Goal: Task Accomplishment & Management: Complete application form

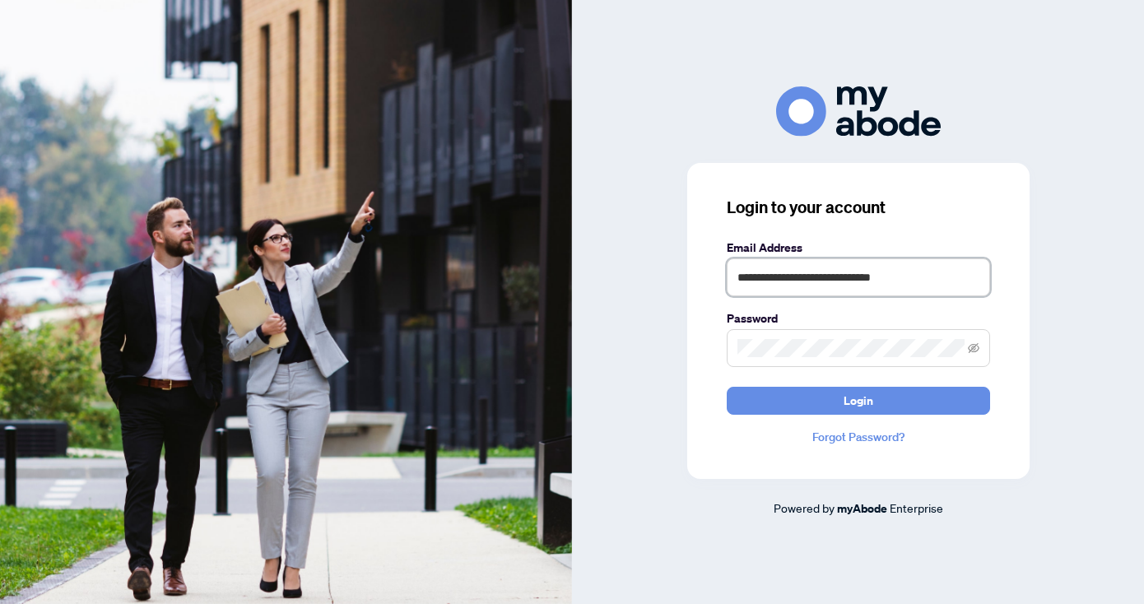
type input "**********"
click at [858, 400] on button "Login" at bounding box center [858, 401] width 263 height 28
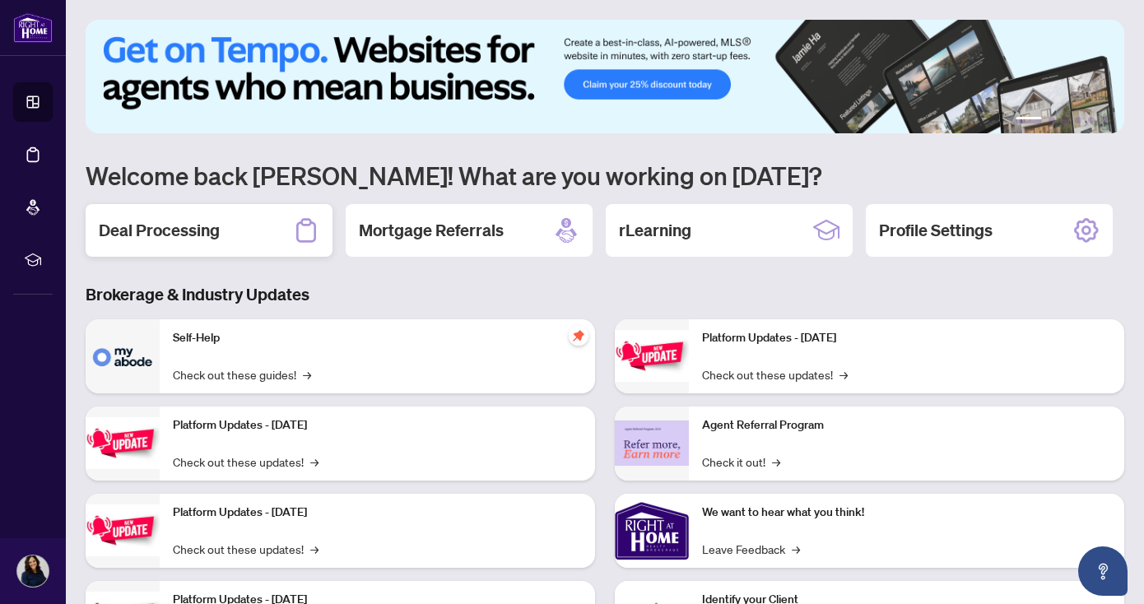
click at [193, 245] on div "Deal Processing" at bounding box center [209, 230] width 247 height 53
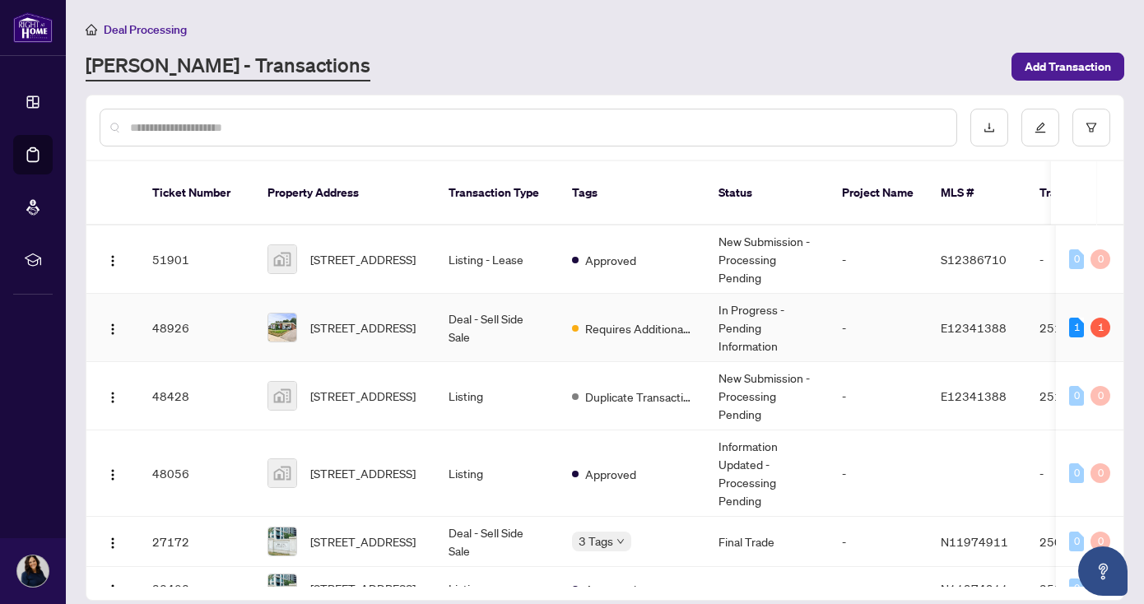
click at [899, 308] on td "-" at bounding box center [878, 328] width 99 height 68
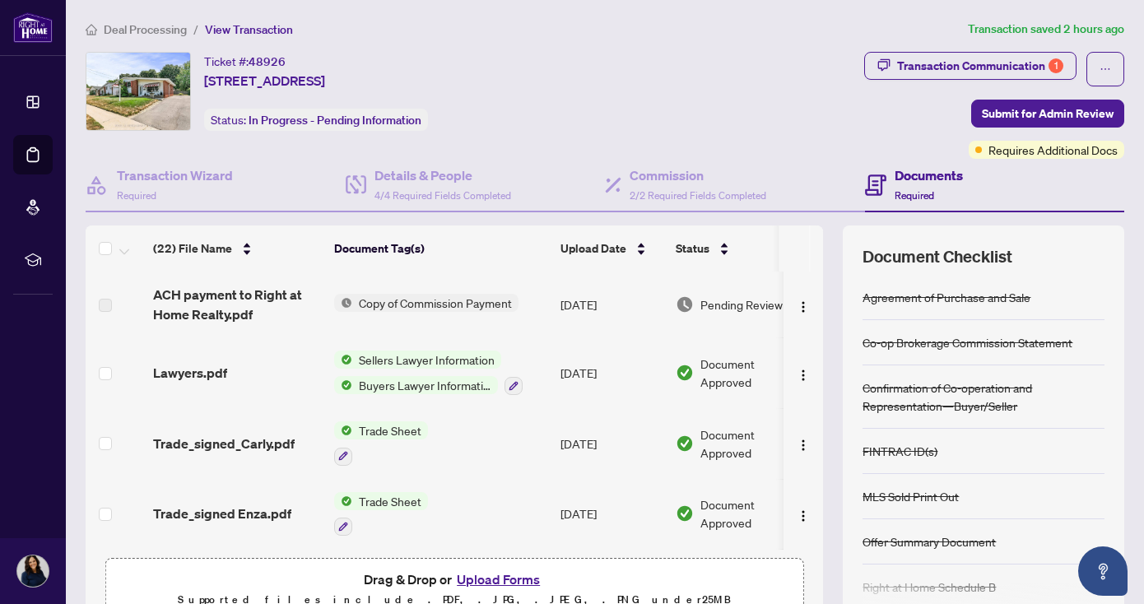
click at [426, 295] on span "Copy of Commission Payment" at bounding box center [435, 303] width 166 height 18
click at [407, 359] on span "Copy of Commission Payment" at bounding box center [435, 358] width 166 height 18
click at [568, 110] on div "Ticket #: 48926 [STREET_ADDRESS] Status: In Progress - Pending Information" at bounding box center [472, 91] width 772 height 79
click at [1030, 144] on span "Requires Additional Docs" at bounding box center [1053, 150] width 129 height 18
click at [1013, 163] on div "Documents Required" at bounding box center [995, 186] width 260 height 54
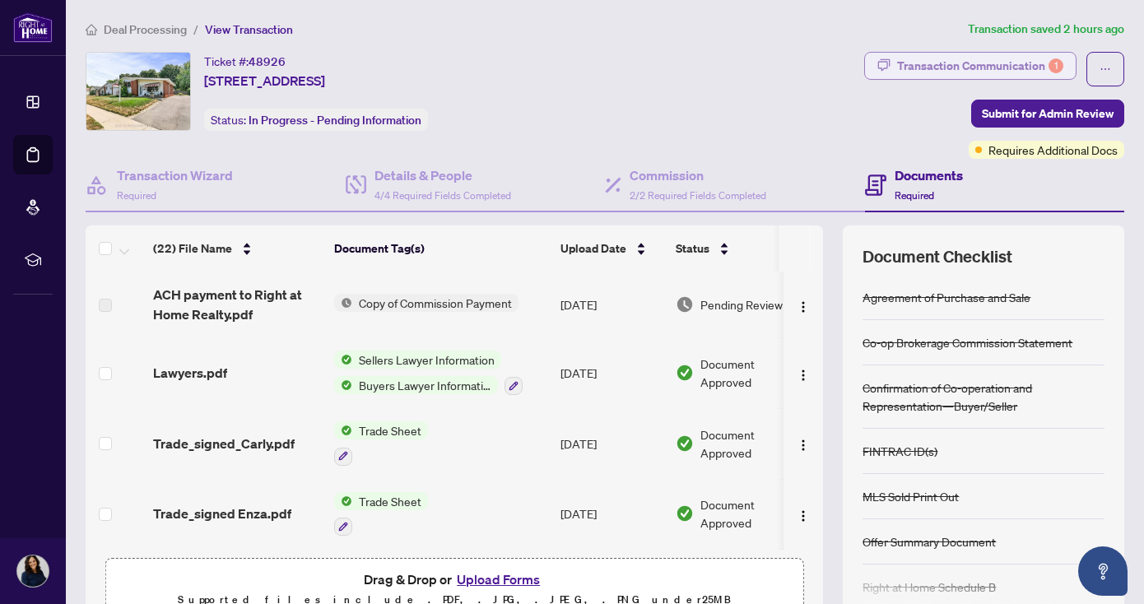
click at [986, 63] on div "Transaction Communication 1" at bounding box center [980, 66] width 166 height 26
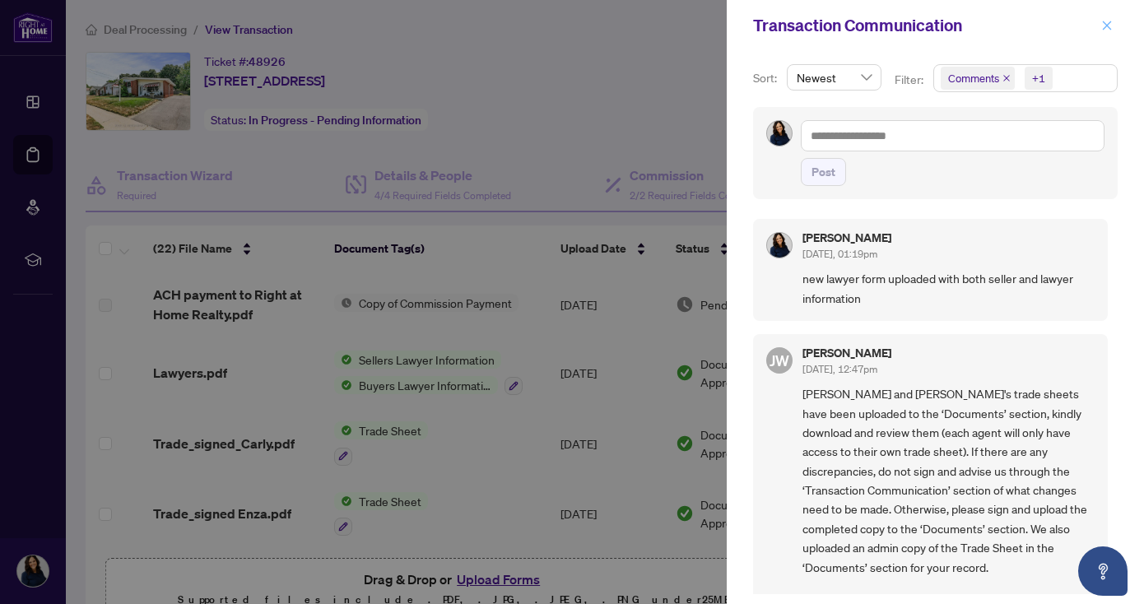
click at [1111, 26] on icon "close" at bounding box center [1108, 26] width 12 height 12
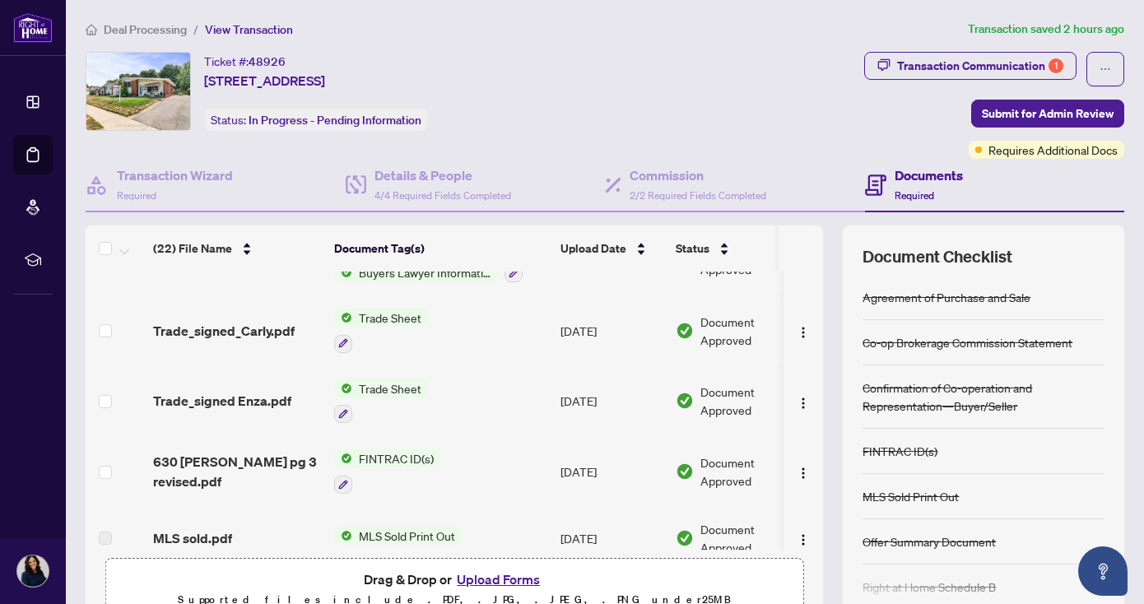
click at [501, 584] on button "Upload Forms" at bounding box center [498, 579] width 93 height 21
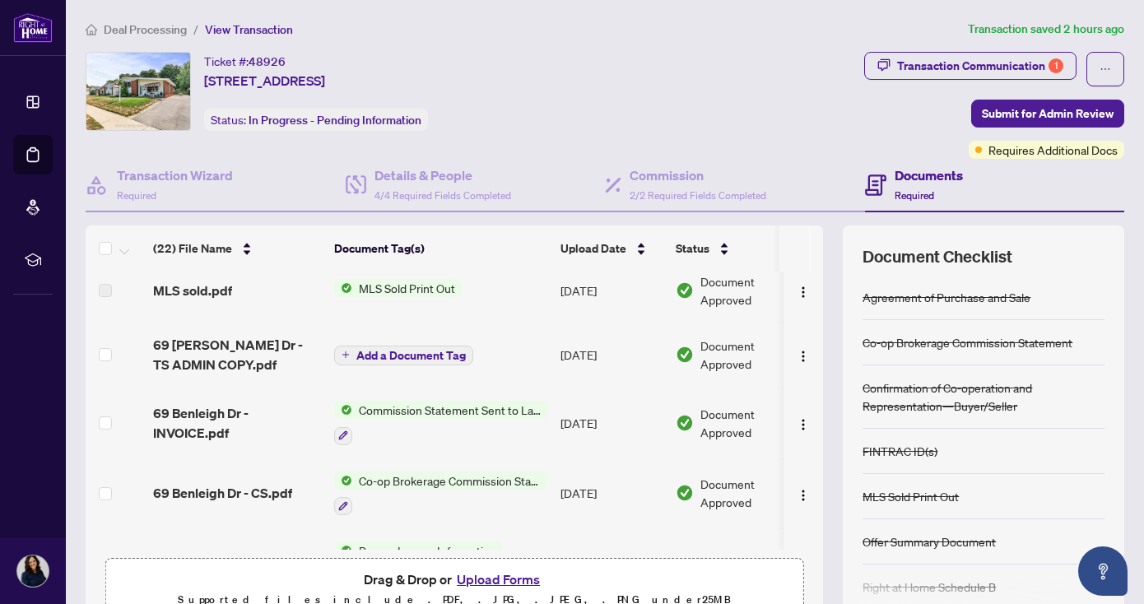
scroll to position [373, 0]
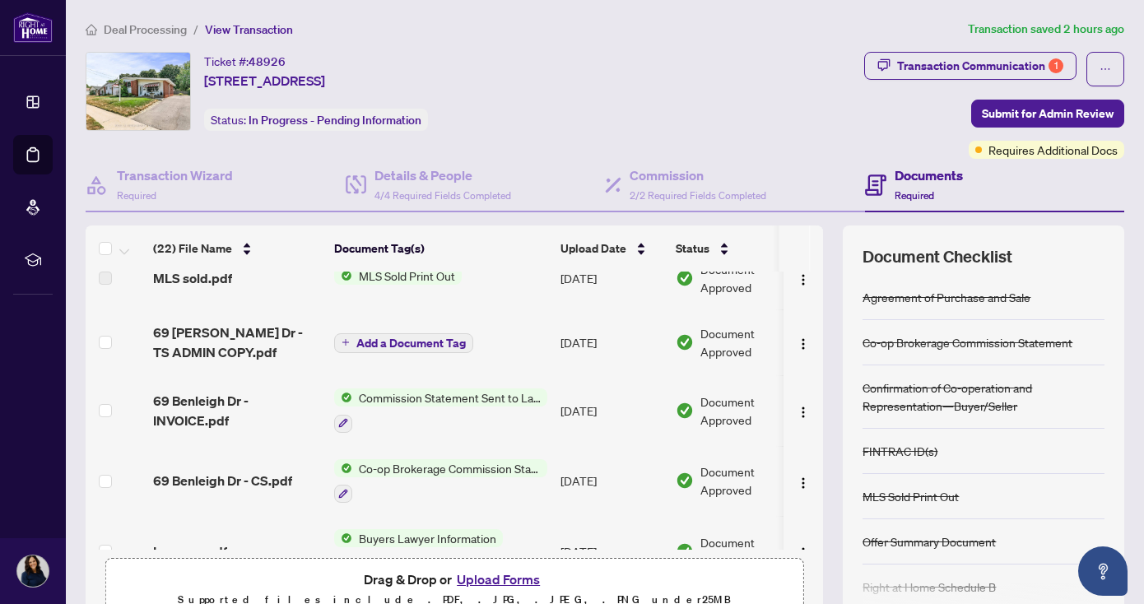
click at [501, 584] on button "Upload Forms" at bounding box center [498, 579] width 93 height 21
click at [482, 586] on button "Upload Forms" at bounding box center [498, 579] width 93 height 21
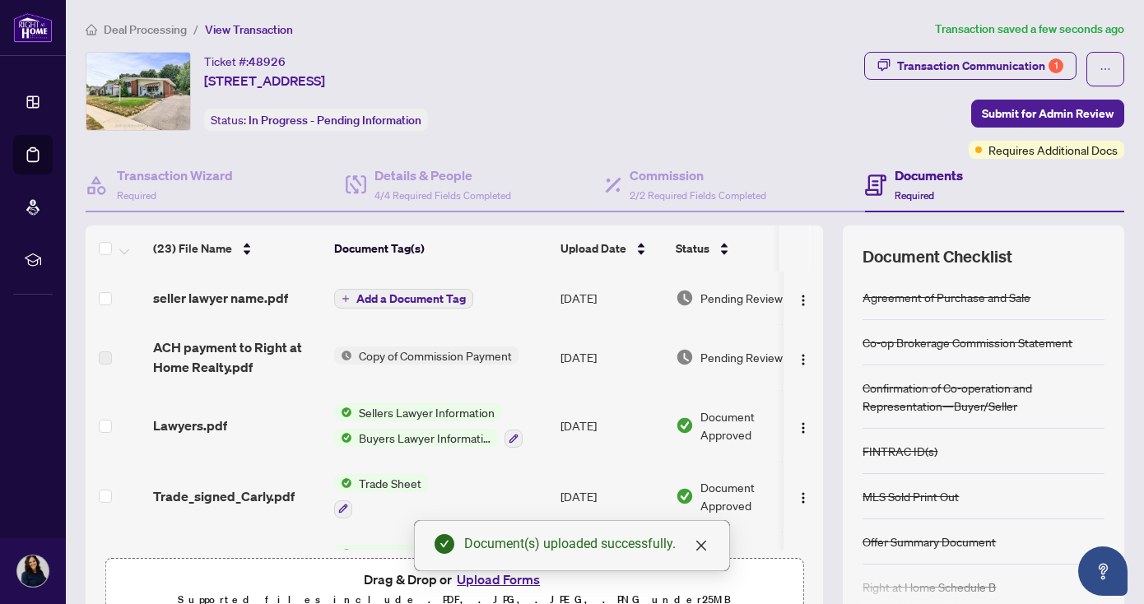
scroll to position [0, 0]
click at [228, 297] on span "seller lawyer name.pdf" at bounding box center [220, 298] width 135 height 20
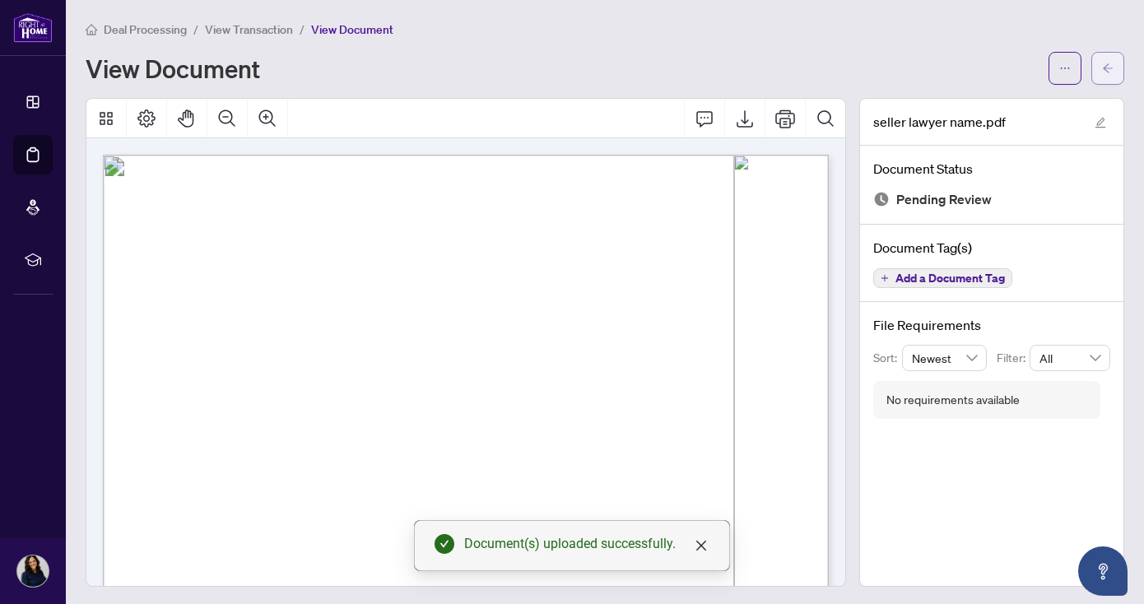
click at [1099, 69] on button "button" at bounding box center [1108, 68] width 33 height 33
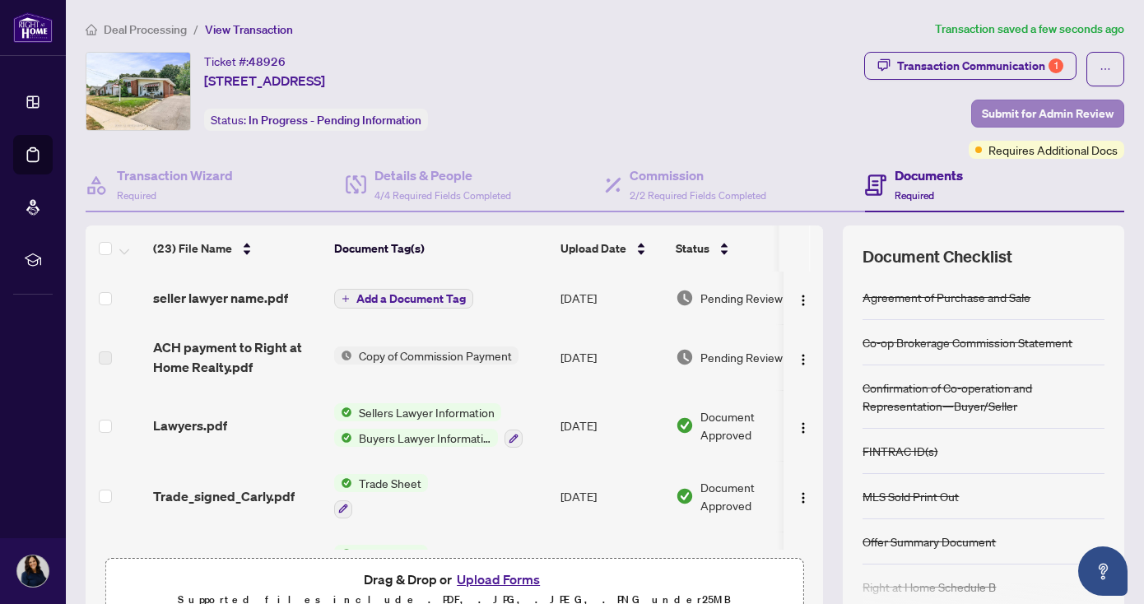
click at [1056, 124] on span "Submit for Admin Review" at bounding box center [1048, 113] width 132 height 26
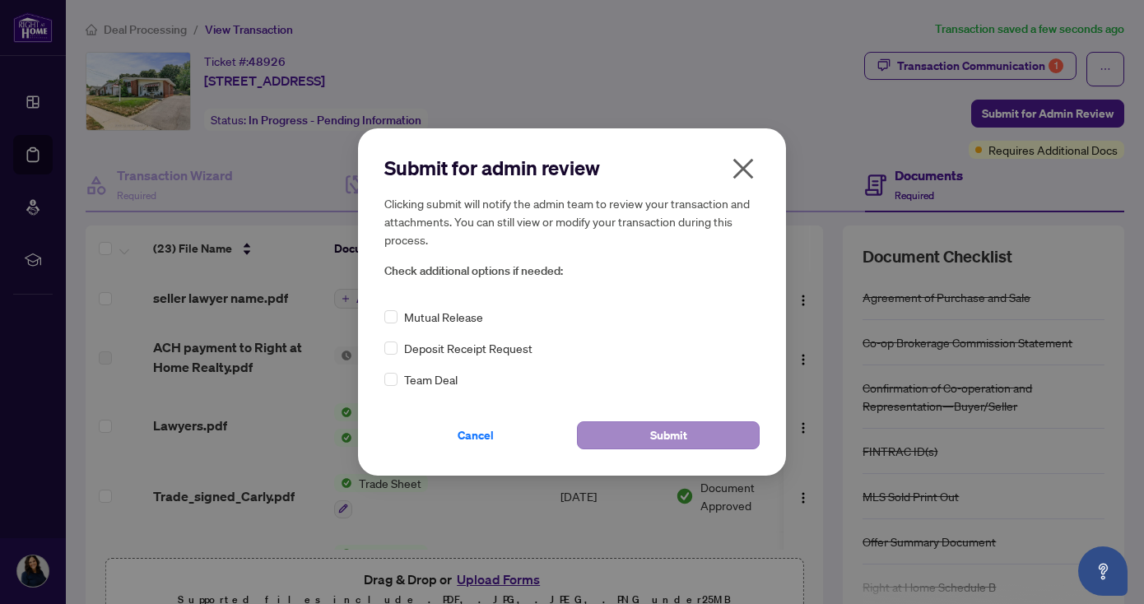
click at [663, 431] on span "Submit" at bounding box center [668, 435] width 37 height 26
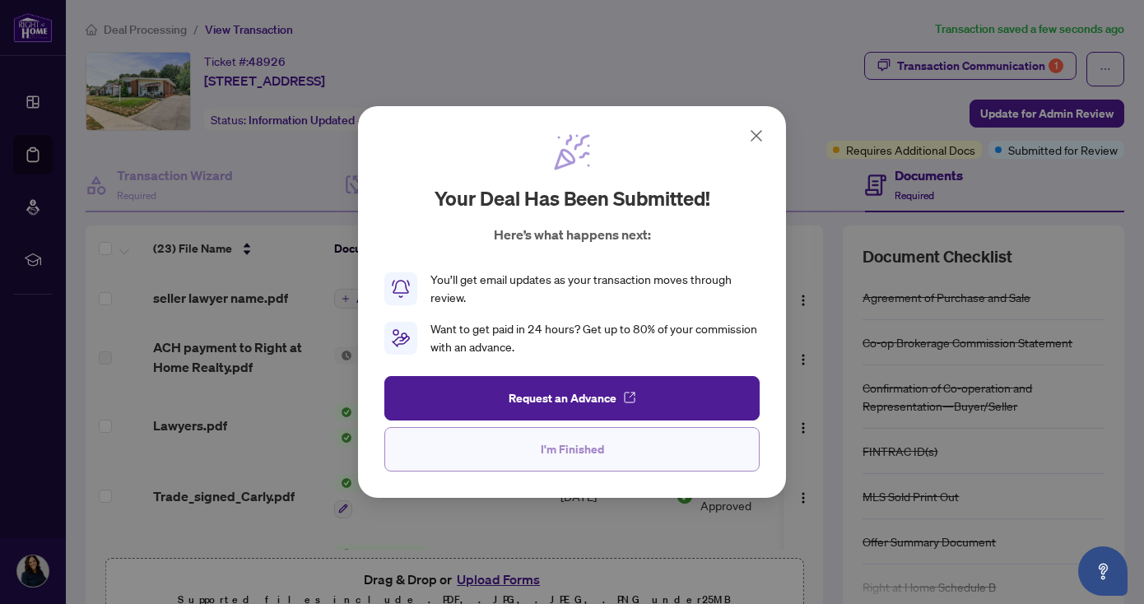
click at [622, 454] on button "I'm Finished" at bounding box center [572, 449] width 375 height 44
